Goal: Information Seeking & Learning: Learn about a topic

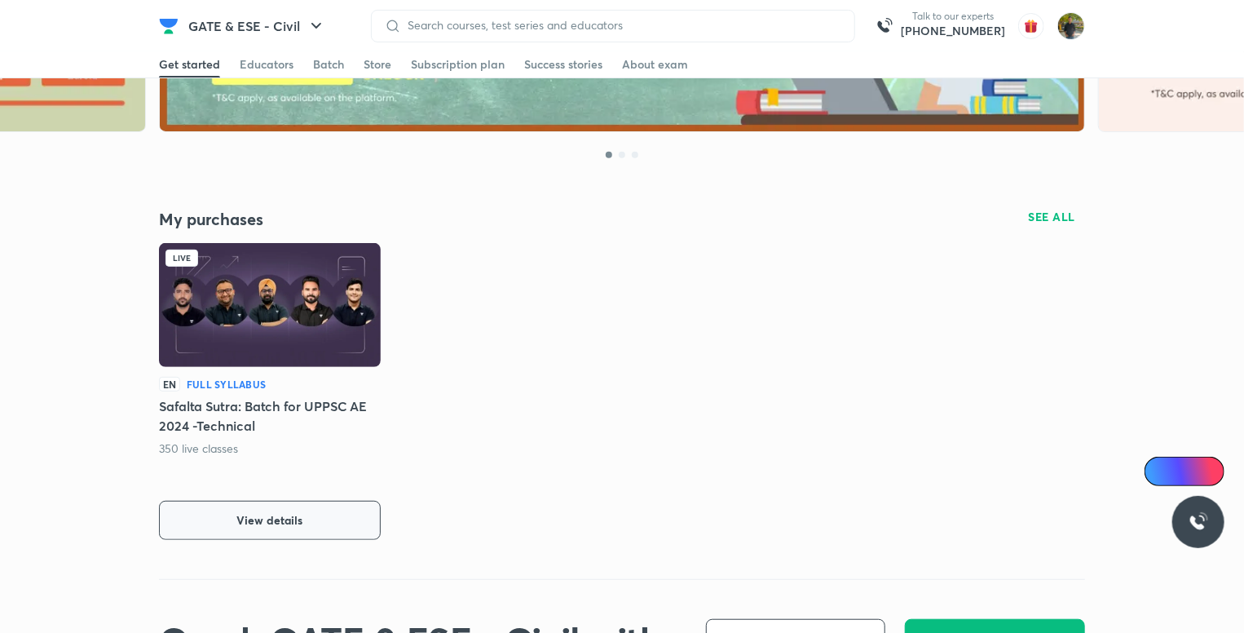
drag, startPoint x: 0, startPoint y: 0, endPoint x: 248, endPoint y: 523, distance: 578.5
click at [248, 523] on span "View details" at bounding box center [270, 520] width 66 height 16
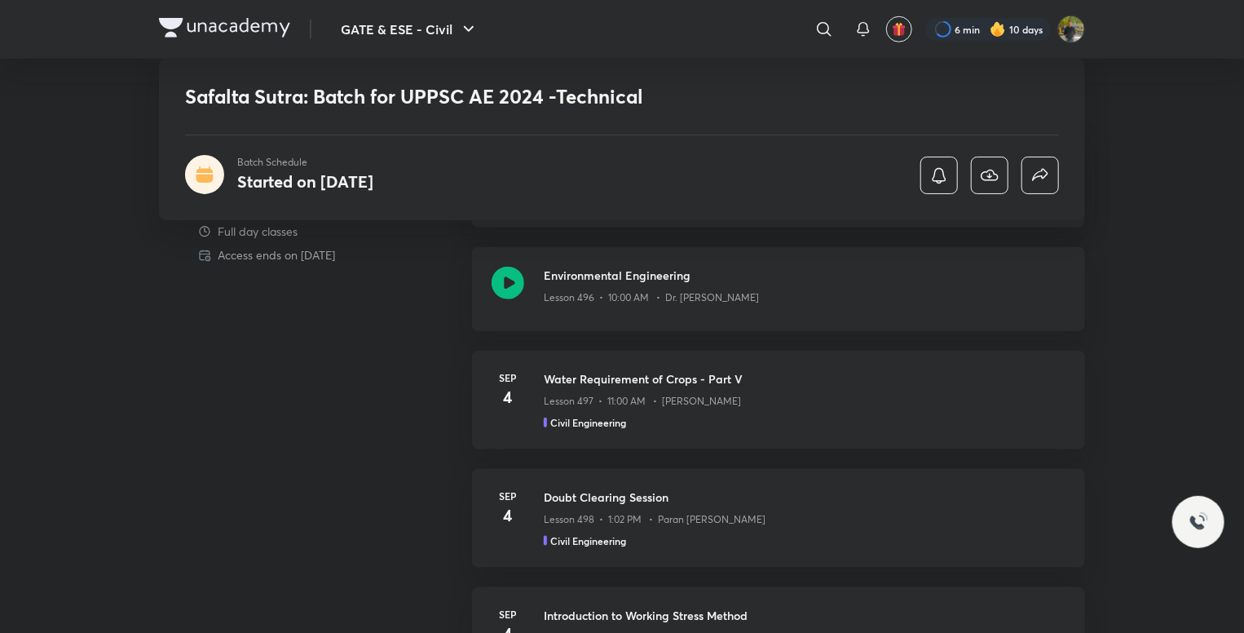
scroll to position [734, 0]
click at [851, 317] on div "Environmental Engineering Lesson 496 • 10:00 AM • Dr. Jaspal Singh" at bounding box center [778, 287] width 613 height 84
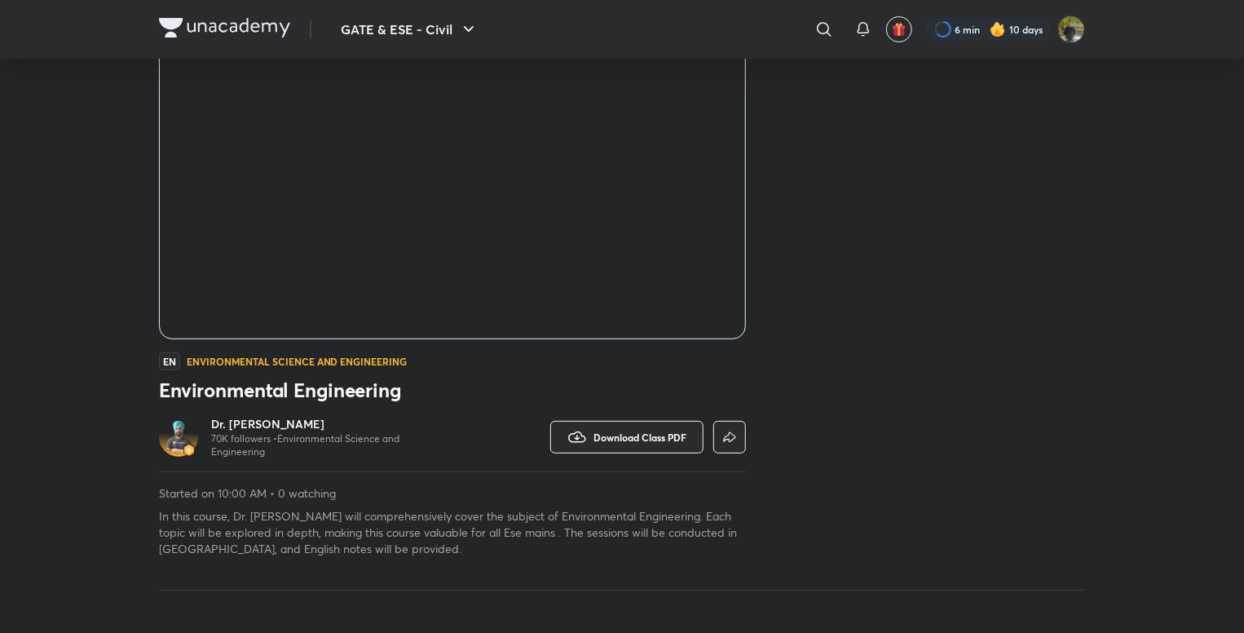
scroll to position [408, 0]
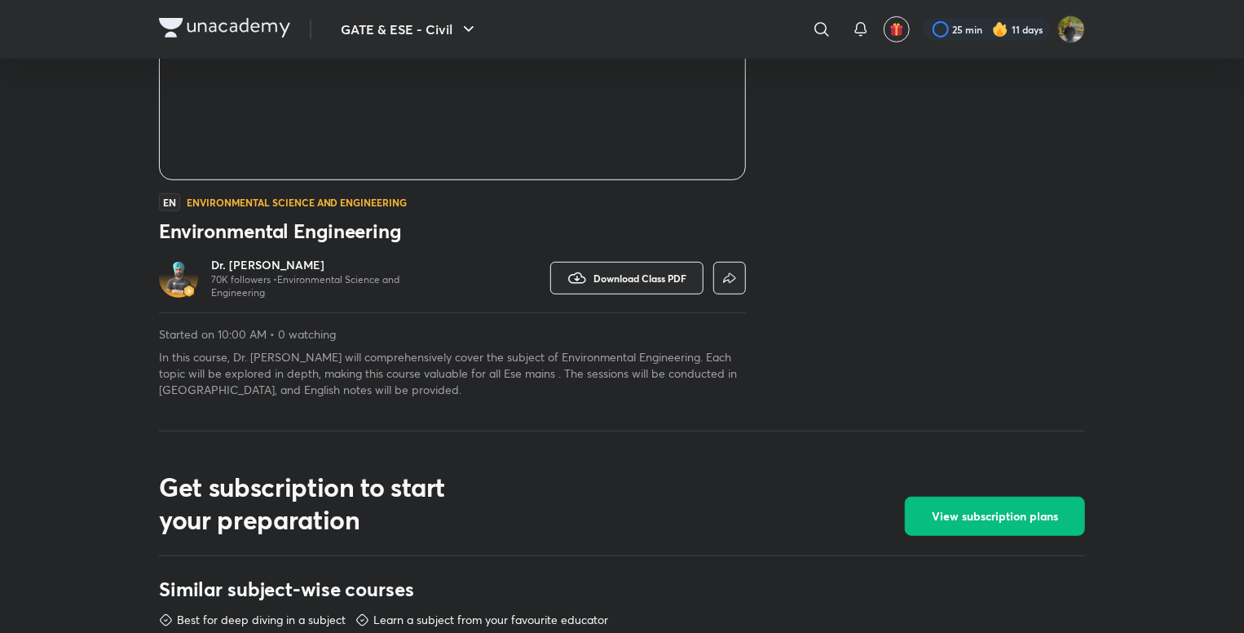
scroll to position [323, 0]
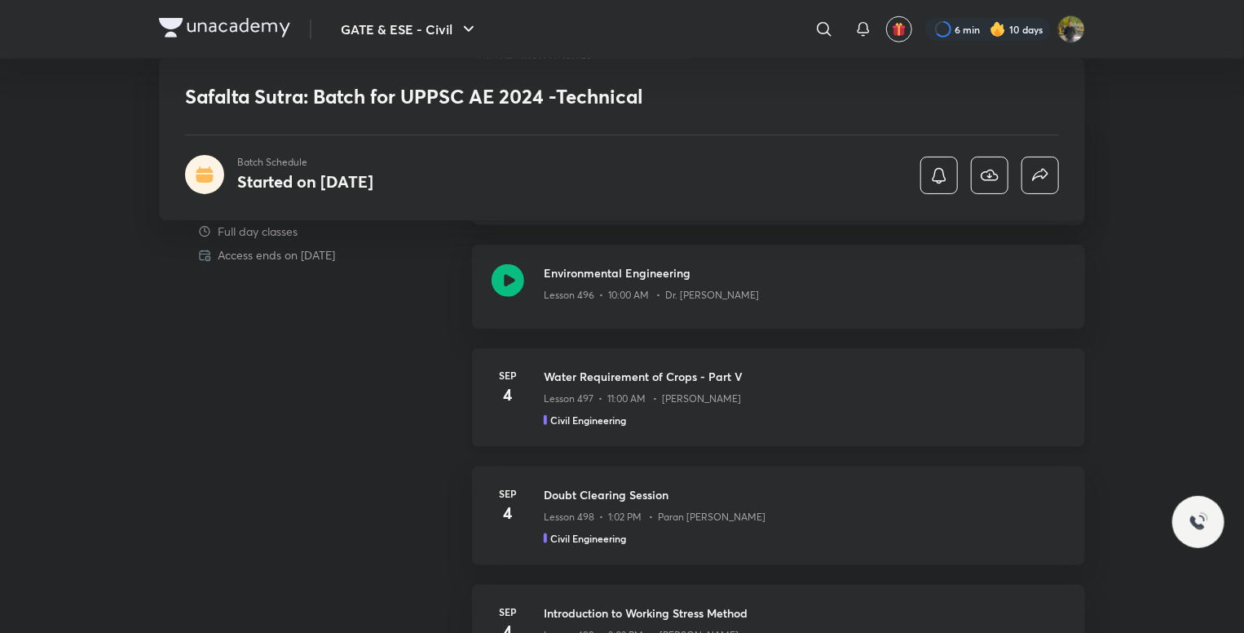
click at [806, 413] on div "Civil Engineering" at bounding box center [805, 420] width 522 height 15
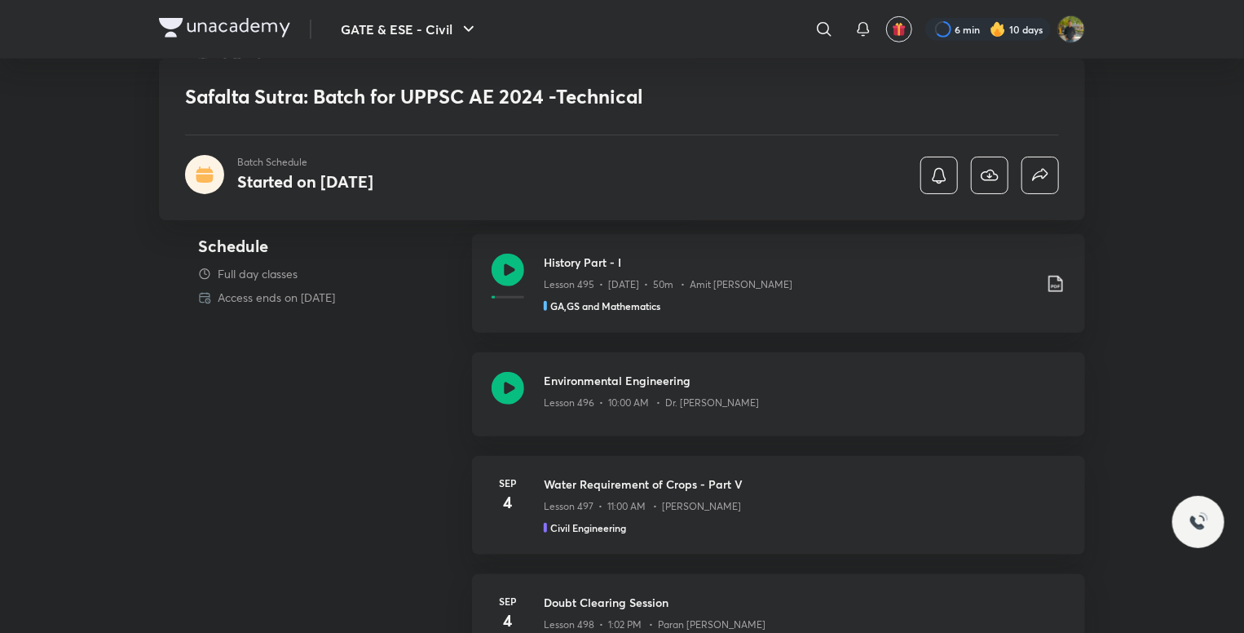
scroll to position [626, 0]
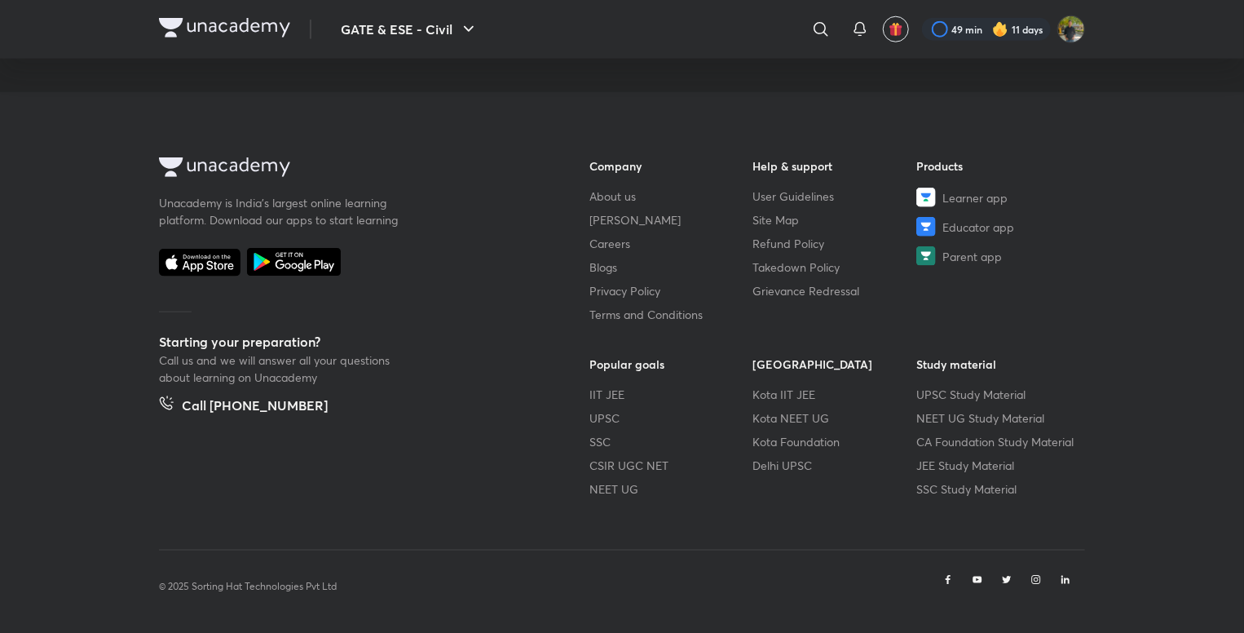
scroll to position [915, 0]
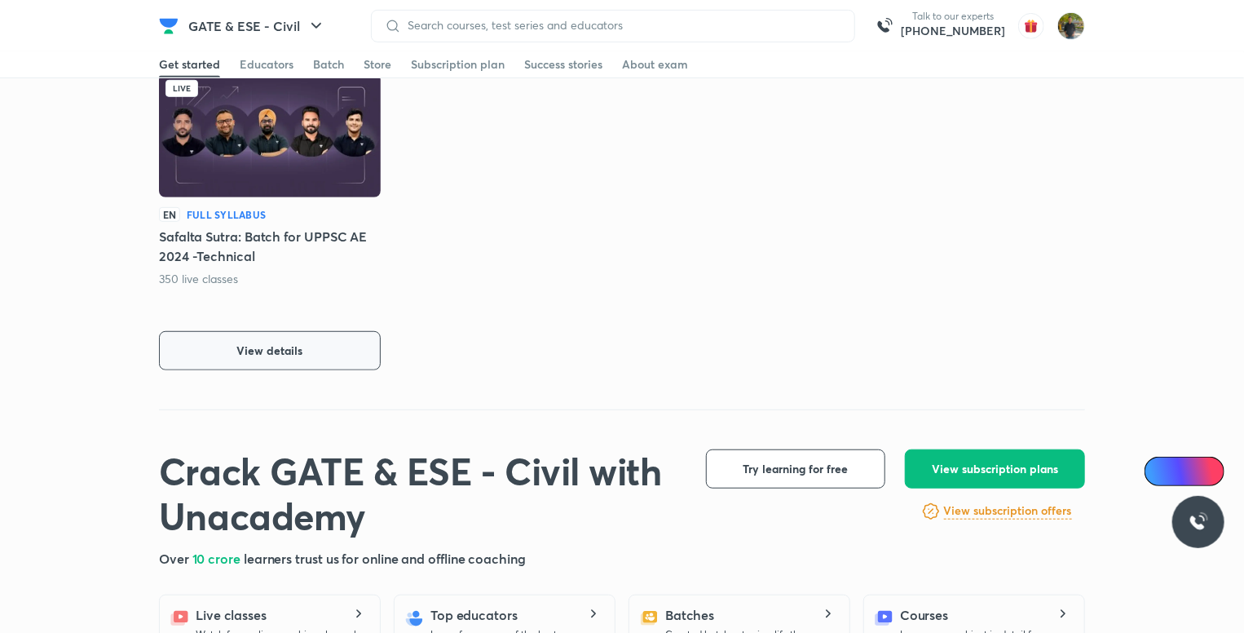
click at [336, 338] on button "View details" at bounding box center [270, 350] width 222 height 39
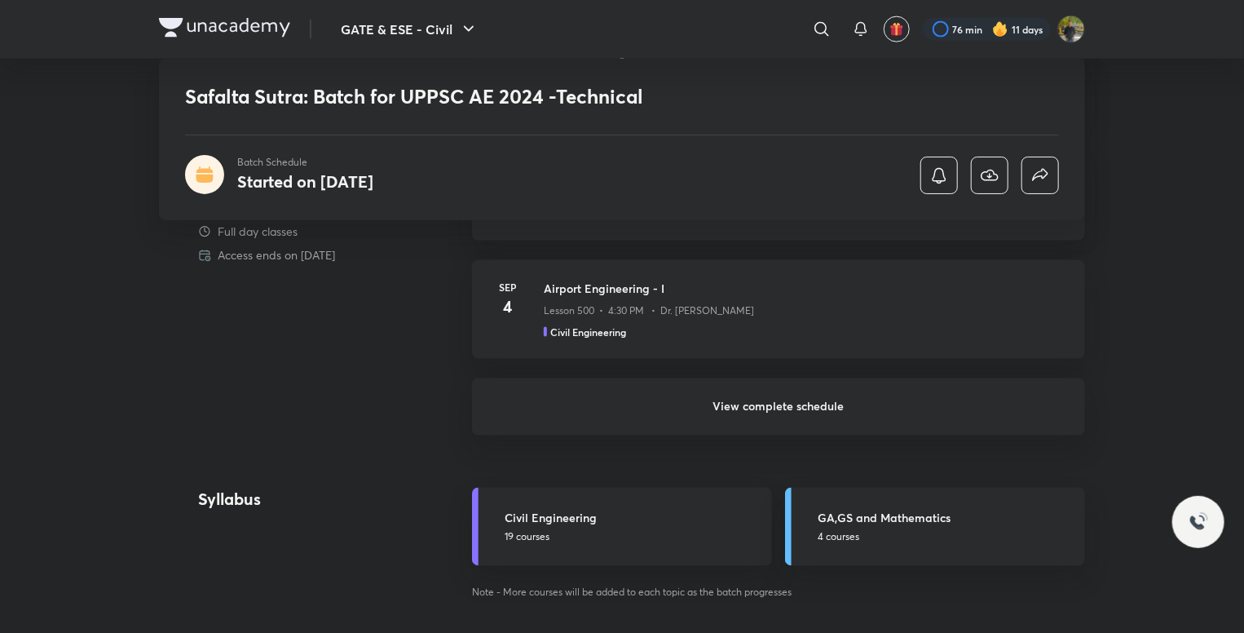
click at [814, 405] on h6 "View complete schedule" at bounding box center [778, 406] width 613 height 57
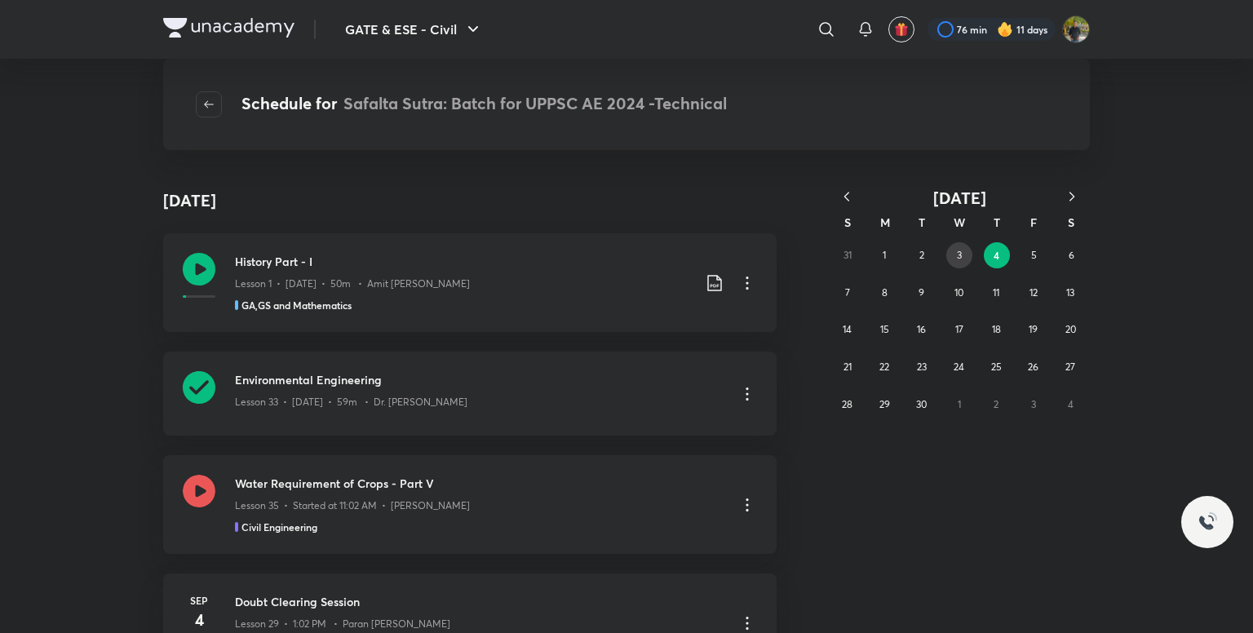
click at [957, 250] on abbr "3" at bounding box center [959, 255] width 5 height 12
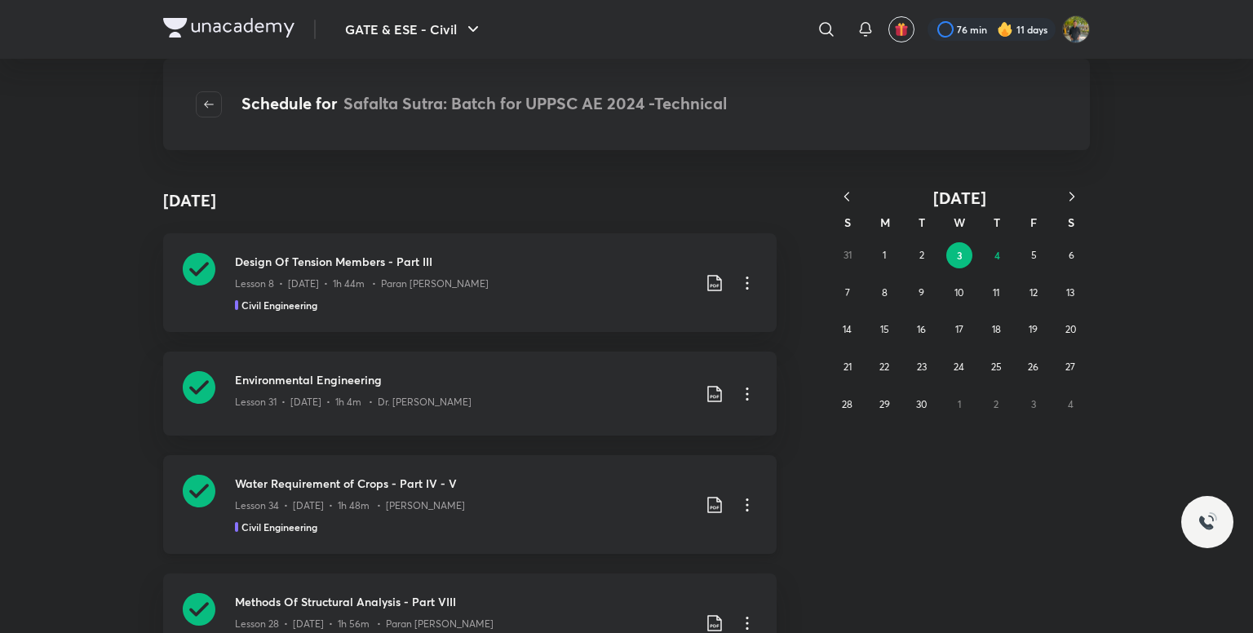
click at [709, 497] on icon at bounding box center [715, 505] width 20 height 20
click at [613, 571] on p "With annotation" at bounding box center [585, 575] width 84 height 17
